Goal: Task Accomplishment & Management: Manage account settings

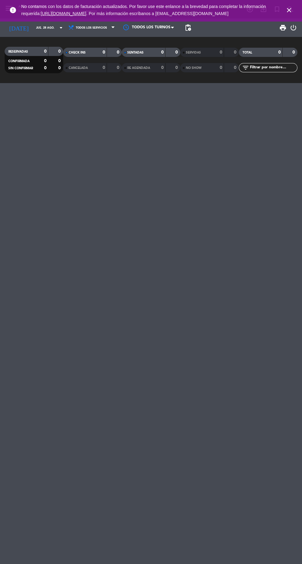
click at [292, 20] on div "error No contamos con los datos de facturación actualizados. Por favor use este…" at bounding box center [151, 10] width 302 height 20
click at [288, 14] on icon "close" at bounding box center [288, 9] width 7 height 7
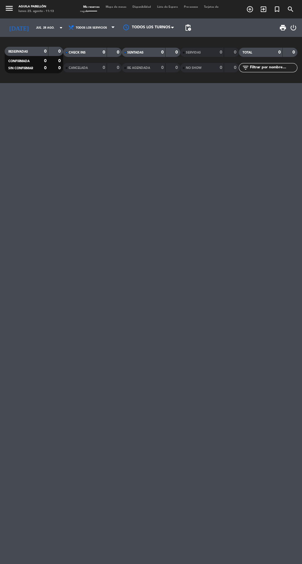
click at [10, 12] on icon "menu" at bounding box center [9, 8] width 9 height 9
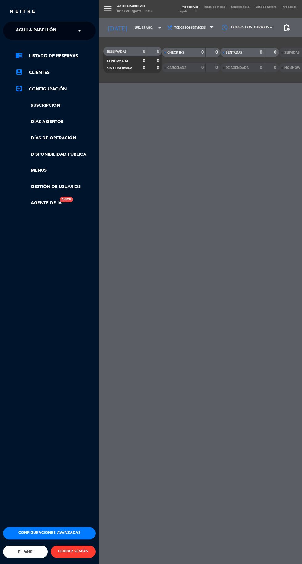
click at [73, 558] on button "CERRAR SESIÓN" at bounding box center [73, 552] width 45 height 12
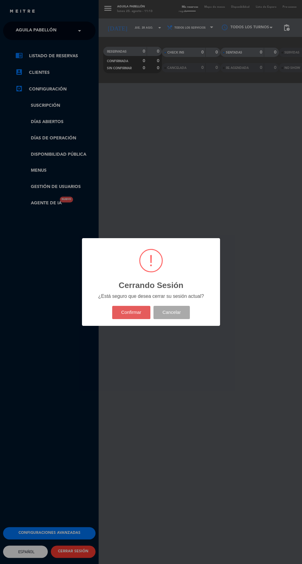
click at [132, 319] on button "Confirmar" at bounding box center [131, 312] width 38 height 13
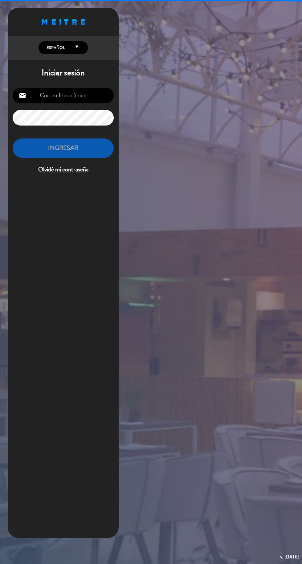
click at [95, 98] on input "email" at bounding box center [63, 96] width 101 height 16
type input "[EMAIL_ADDRESS][DOMAIN_NAME]"
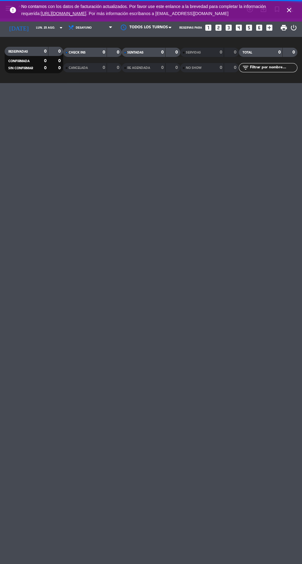
click at [283, 20] on div "error No contamos con los datos de facturación actualizados. Por favor use este…" at bounding box center [151, 10] width 302 height 20
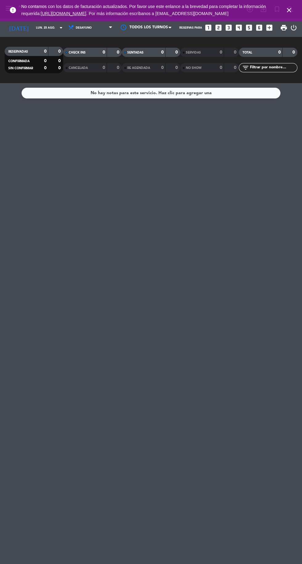
click at [289, 14] on icon "close" at bounding box center [288, 9] width 7 height 7
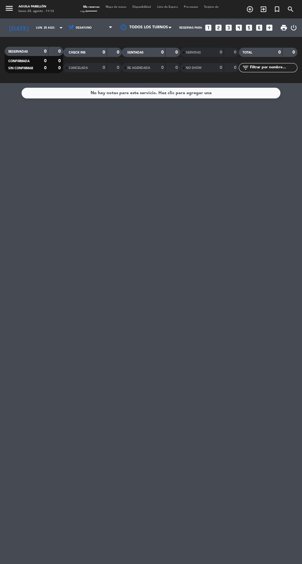
click at [13, 7] on icon "menu" at bounding box center [9, 8] width 9 height 9
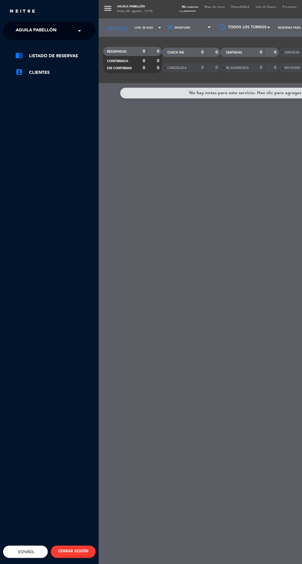
click at [29, 31] on span "Aguila Pabellón" at bounding box center [36, 30] width 41 height 13
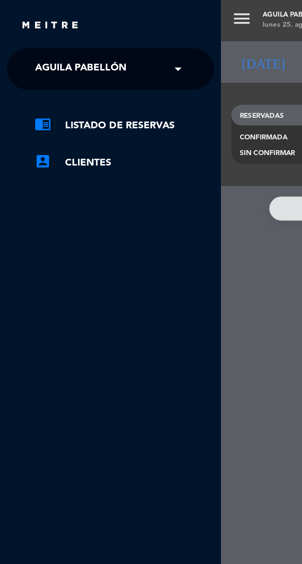
click at [109, 99] on div "menu Aguila Pabellón [DATE] 25. agosto - 11:14 Mis reservas Mapa de mesas Dispo…" at bounding box center [250, 282] width 302 height 564
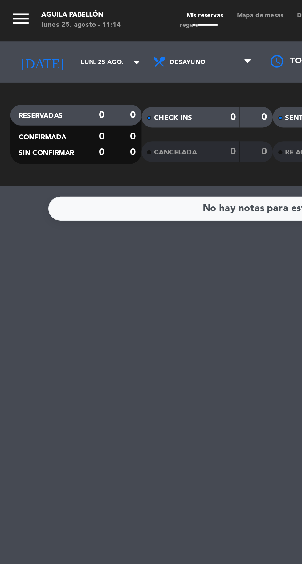
click at [9, 9] on icon "menu" at bounding box center [9, 8] width 9 height 9
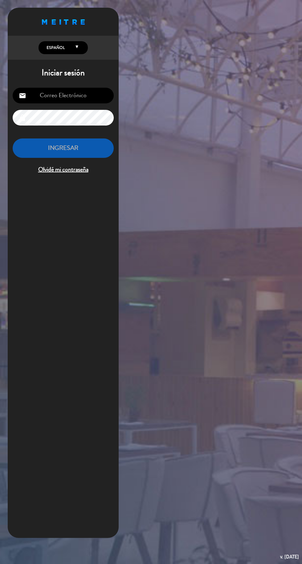
click at [89, 99] on input "email" at bounding box center [63, 96] width 101 height 16
type input "[EMAIL_ADDRESS][DOMAIN_NAME]"
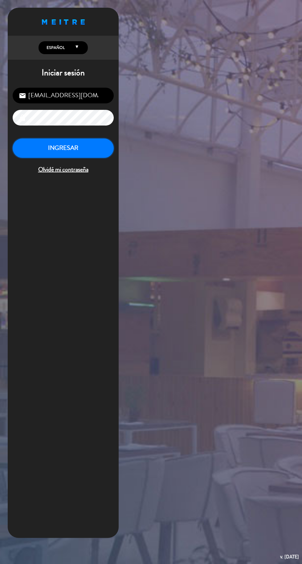
click at [89, 152] on button "INGRESAR" at bounding box center [63, 148] width 101 height 19
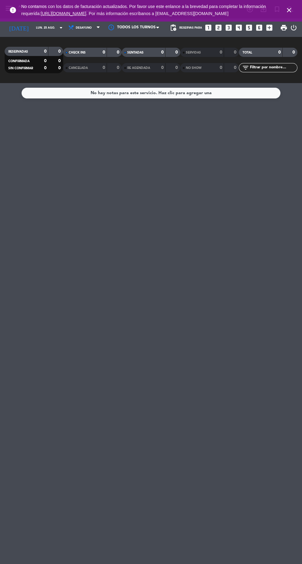
click at [289, 14] on icon "close" at bounding box center [288, 9] width 7 height 7
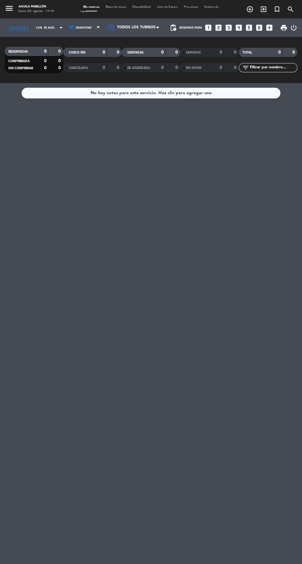
click at [12, 8] on icon "menu" at bounding box center [9, 8] width 9 height 9
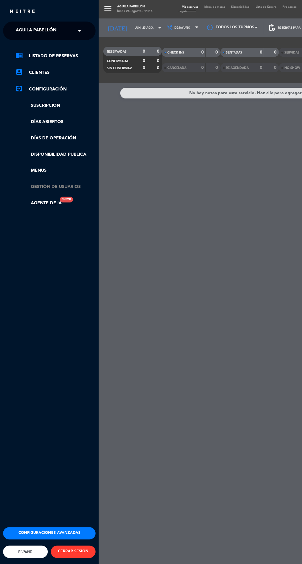
click at [78, 188] on link "Gestión de usuarios" at bounding box center [55, 186] width 80 height 7
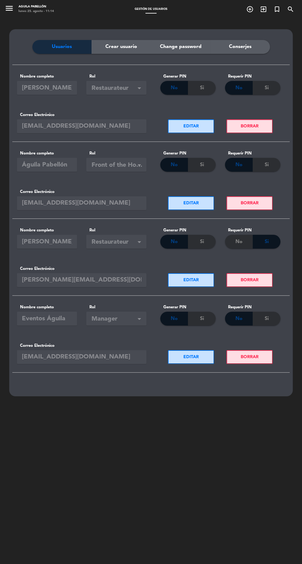
click at [115, 50] on span "Crear usuario" at bounding box center [121, 47] width 32 height 8
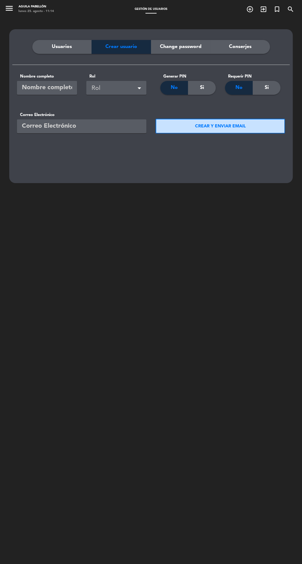
click at [61, 88] on input "text" at bounding box center [47, 88] width 60 height 14
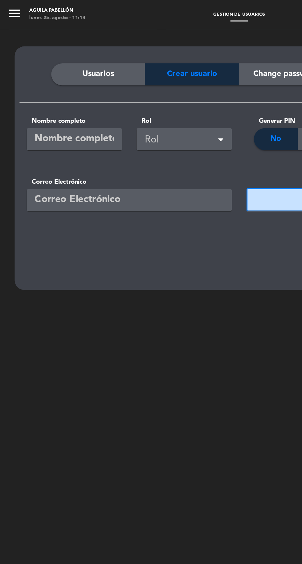
type input "Gerencia"
click at [119, 90] on div "Rol" at bounding box center [117, 88] width 52 height 10
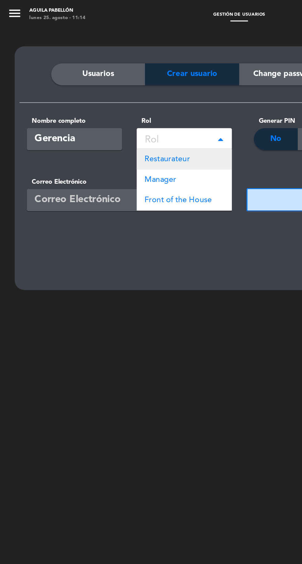
click at [126, 104] on div "Restaurateur" at bounding box center [116, 100] width 60 height 13
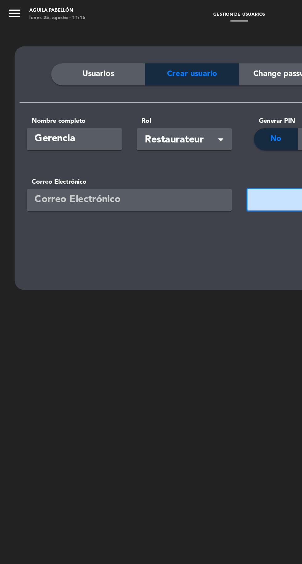
click at [117, 125] on input "email" at bounding box center [81, 126] width 129 height 14
type input "[PERSON_NAME][EMAIL_ADDRESS][DOMAIN_NAME]"
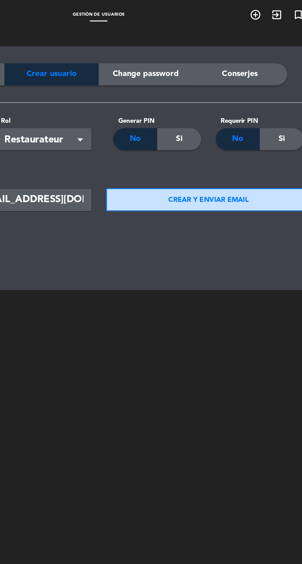
click at [225, 127] on button "CREAR Y ENVIAR EMAIL" at bounding box center [219, 126] width 129 height 15
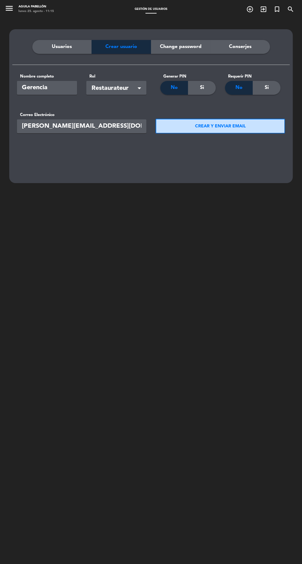
click at [191, 52] on div "Change password" at bounding box center [180, 47] width 59 height 14
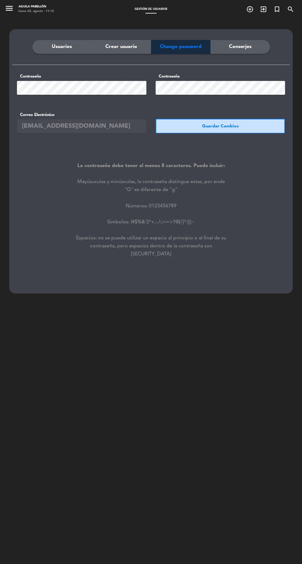
click at [253, 49] on div "Conserjes" at bounding box center [239, 47] width 59 height 14
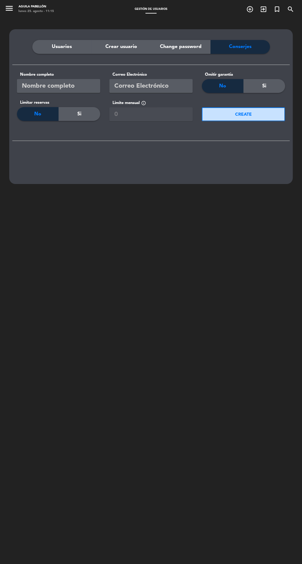
click at [61, 50] on span "Usuarios" at bounding box center [62, 47] width 20 height 8
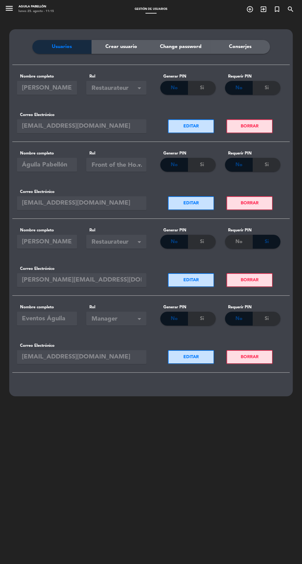
click at [184, 359] on button "EDITAR" at bounding box center [191, 357] width 46 height 14
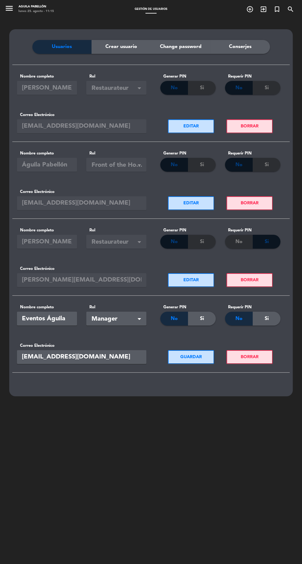
click at [131, 324] on span "Manager" at bounding box center [117, 319] width 52 height 10
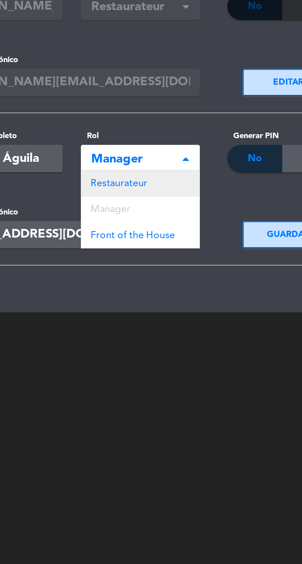
click at [113, 330] on span "Restaurateur" at bounding box center [105, 331] width 29 height 5
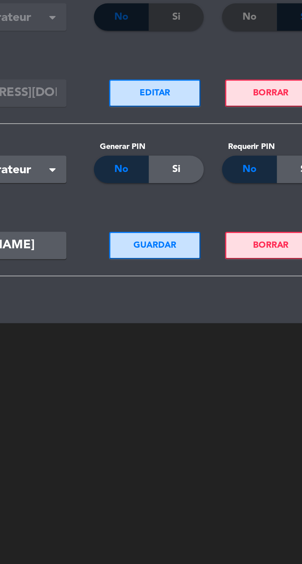
click at [199, 358] on button "GUARDAR" at bounding box center [191, 357] width 46 height 14
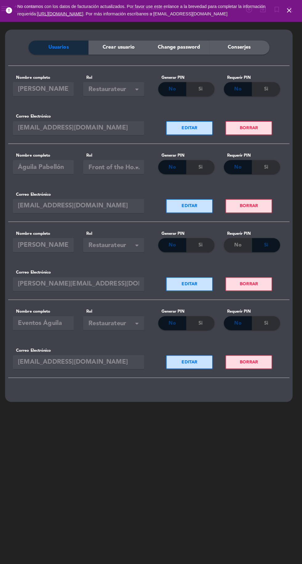
click at [288, 14] on icon "close" at bounding box center [288, 9] width 7 height 7
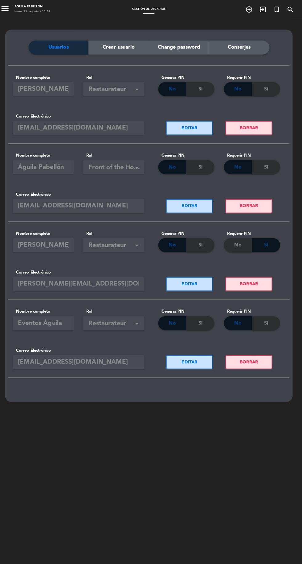
click at [13, 8] on icon "menu" at bounding box center [9, 8] width 9 height 9
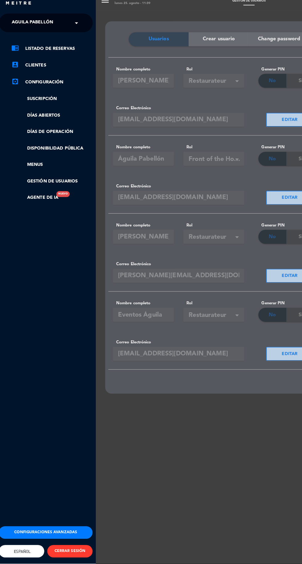
click at [154, 519] on div "menu Aguila Pabellón [DATE] 25. agosto - 11:39 Gestión de usuarios add_circle_o…" at bounding box center [250, 282] width 302 height 564
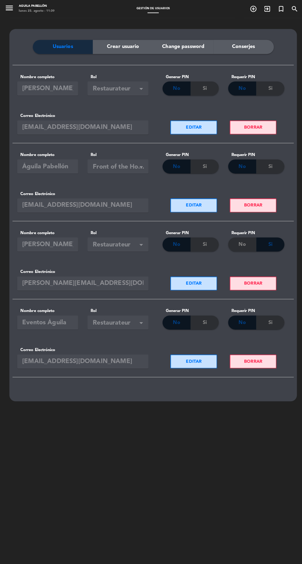
click at [10, 9] on icon "menu" at bounding box center [9, 8] width 9 height 9
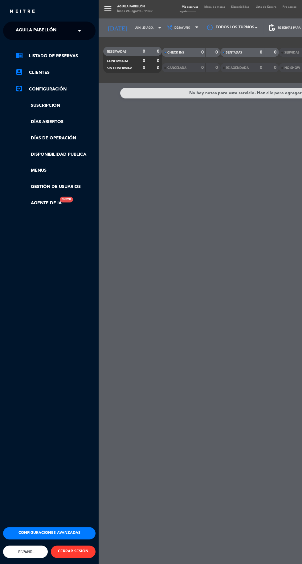
click at [56, 33] on div "× Aguila Pabellón" at bounding box center [39, 30] width 52 height 13
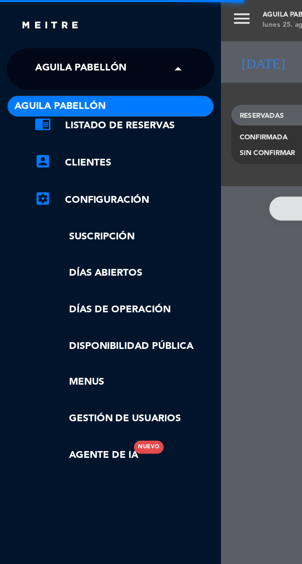
click at [79, 30] on span at bounding box center [81, 30] width 10 height 13
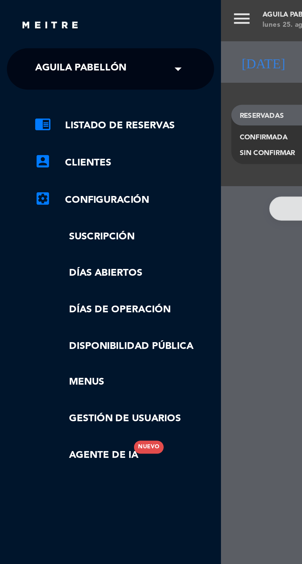
click at [102, 108] on div "menu Aguila Pabellón [DATE] 25. agosto - 11:39 Mis reservas Mapa de mesas Dispo…" at bounding box center [250, 282] width 302 height 564
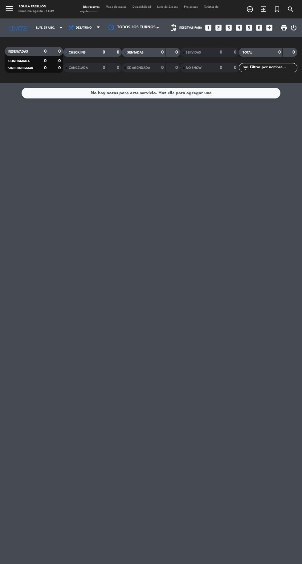
click at [10, 10] on icon "menu" at bounding box center [9, 8] width 9 height 9
